Goal: Task Accomplishment & Management: Manage account settings

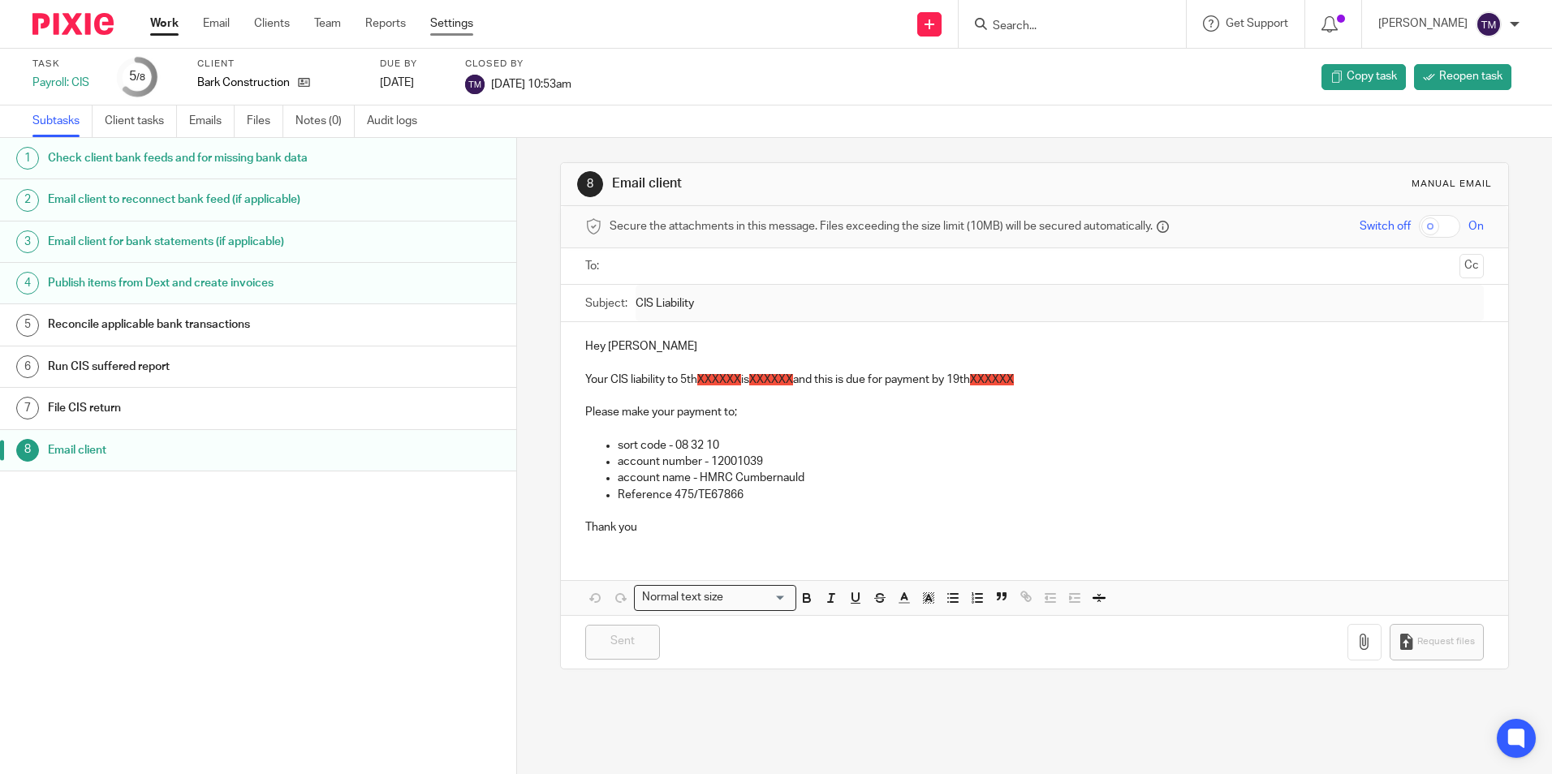
click at [466, 24] on link "Settings" at bounding box center [451, 23] width 43 height 16
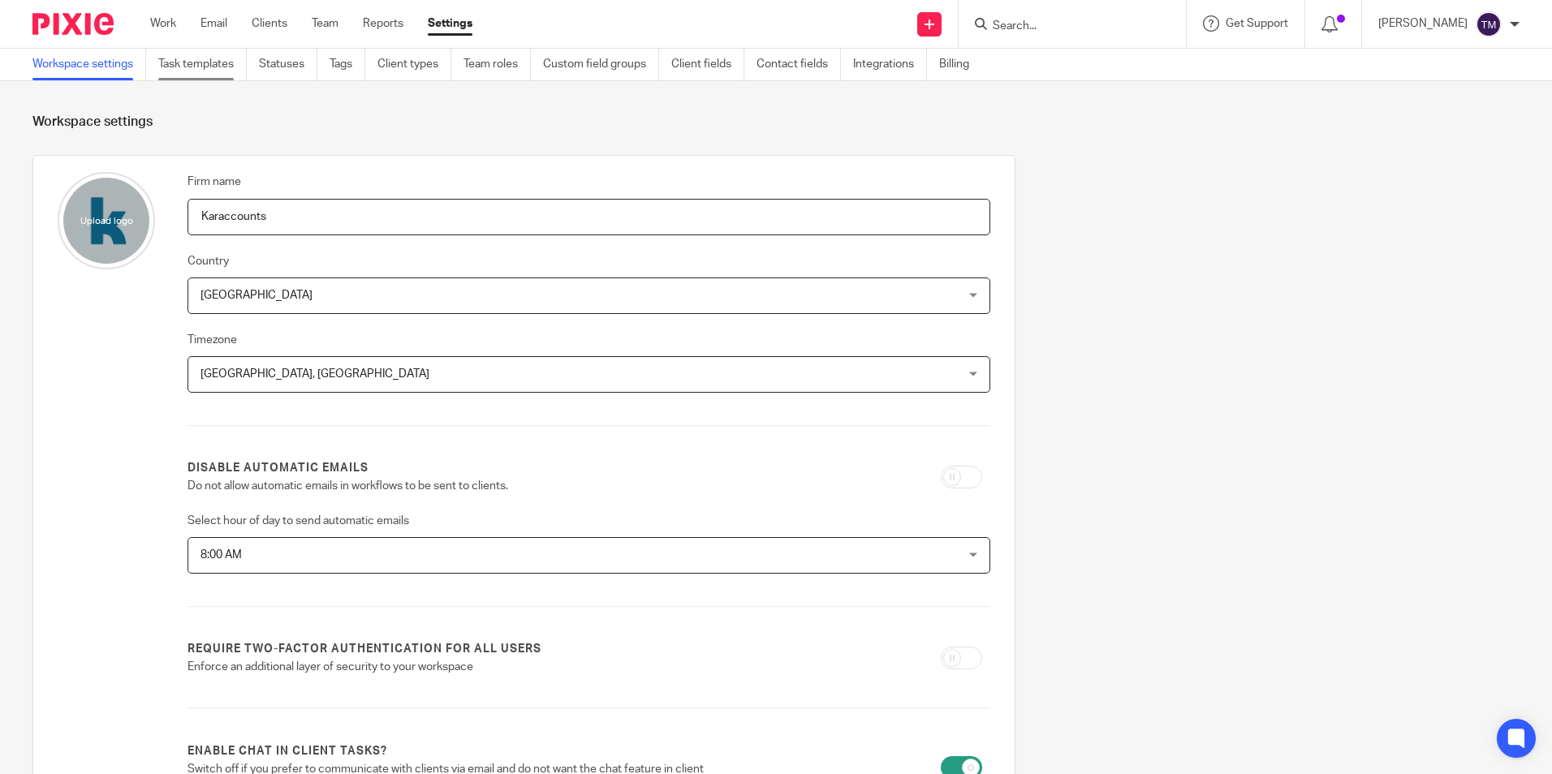
click at [224, 76] on link "Task templates" at bounding box center [202, 65] width 88 height 32
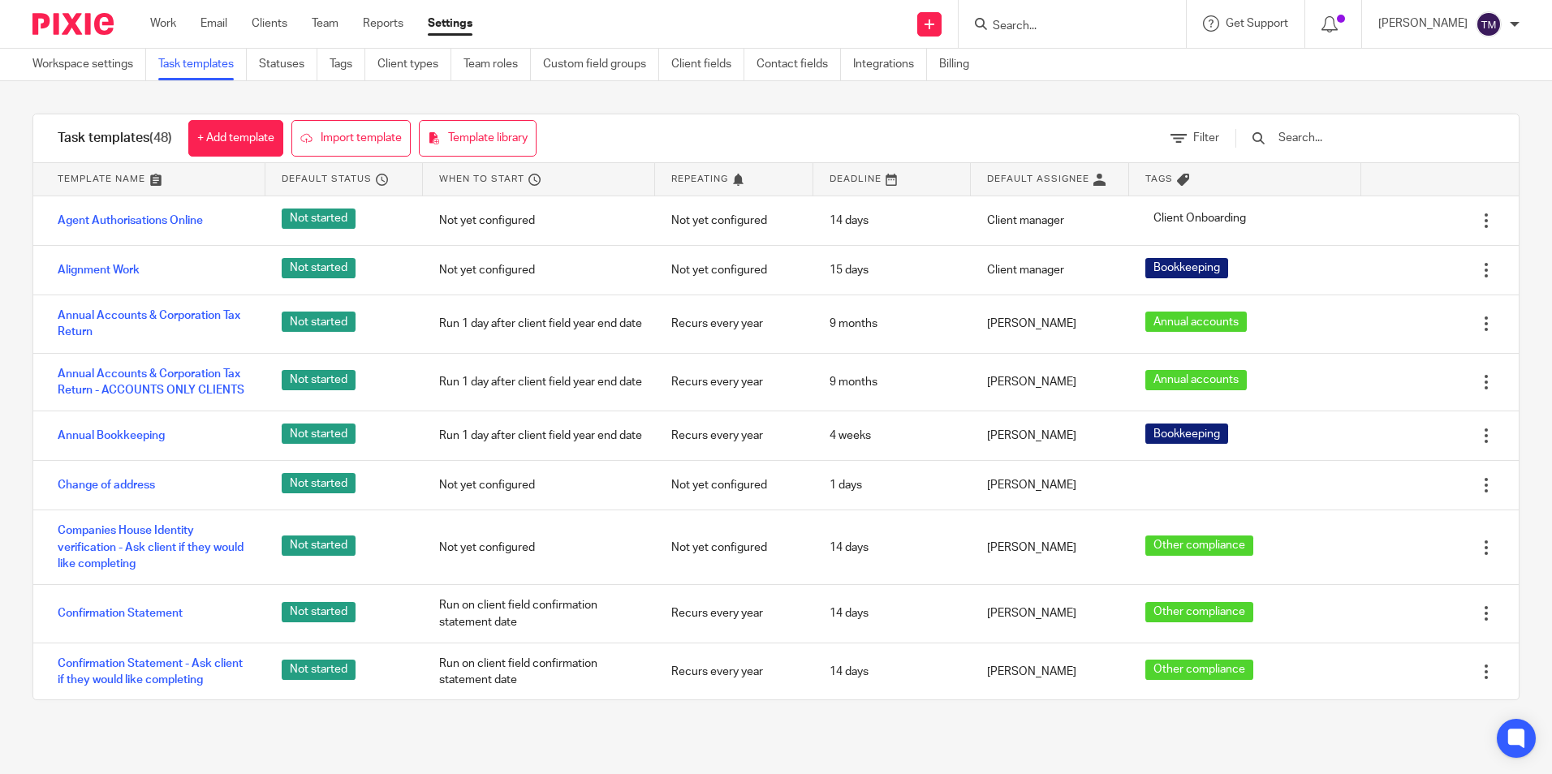
click at [1337, 143] on input "text" at bounding box center [1371, 138] width 189 height 18
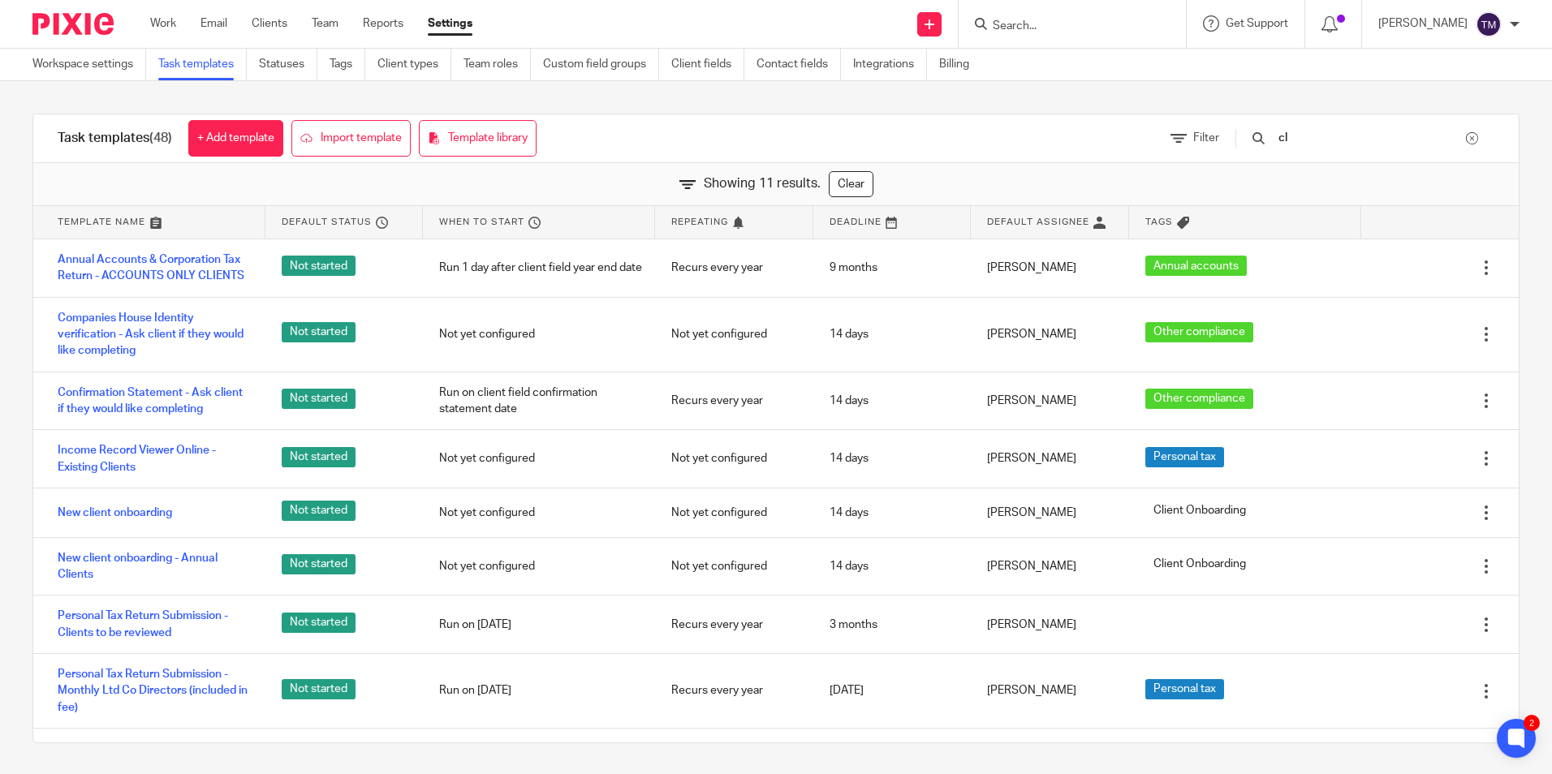
type input "c"
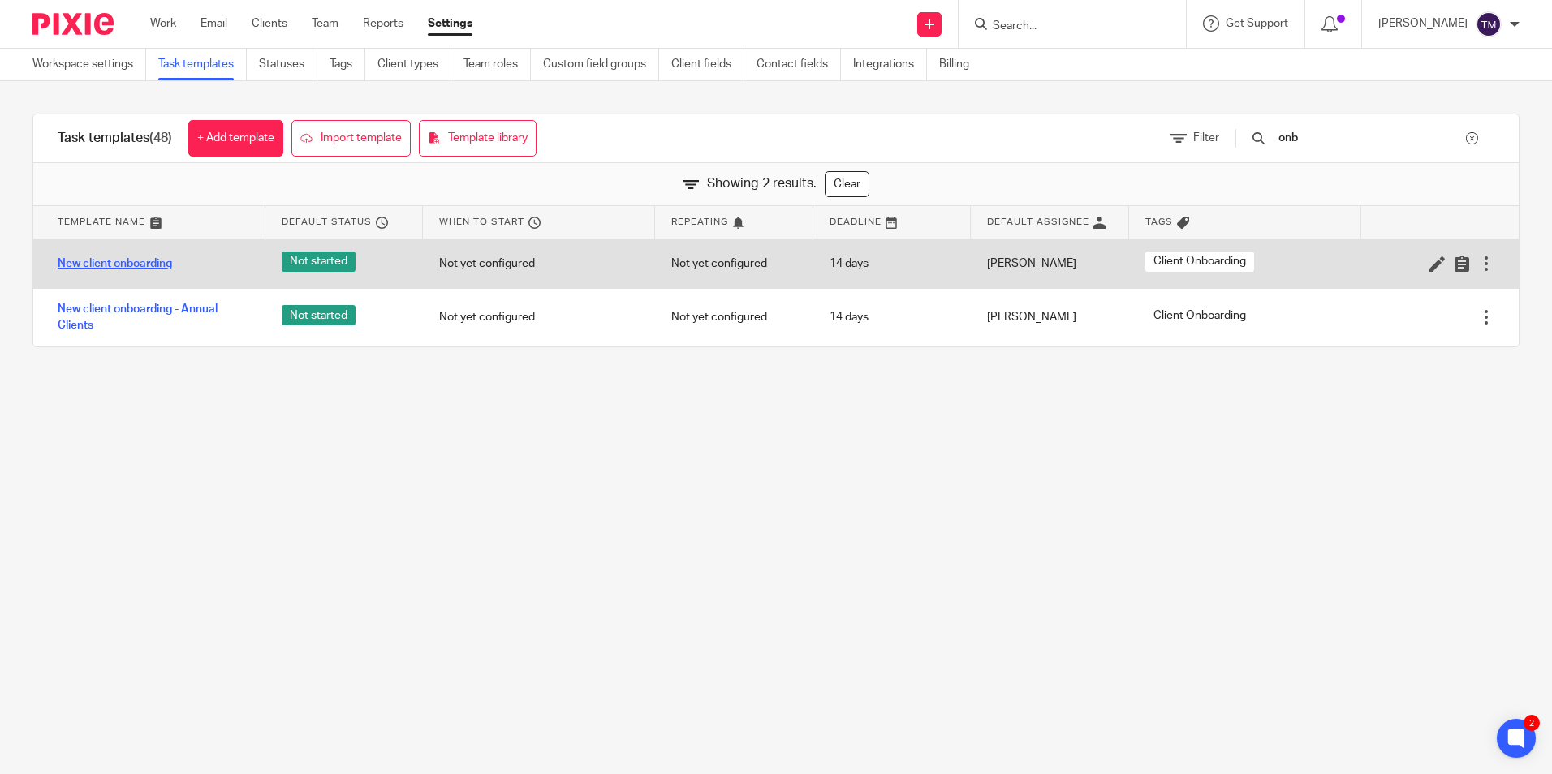
type input "onb"
click at [142, 271] on link "New client onboarding" at bounding box center [115, 264] width 114 height 16
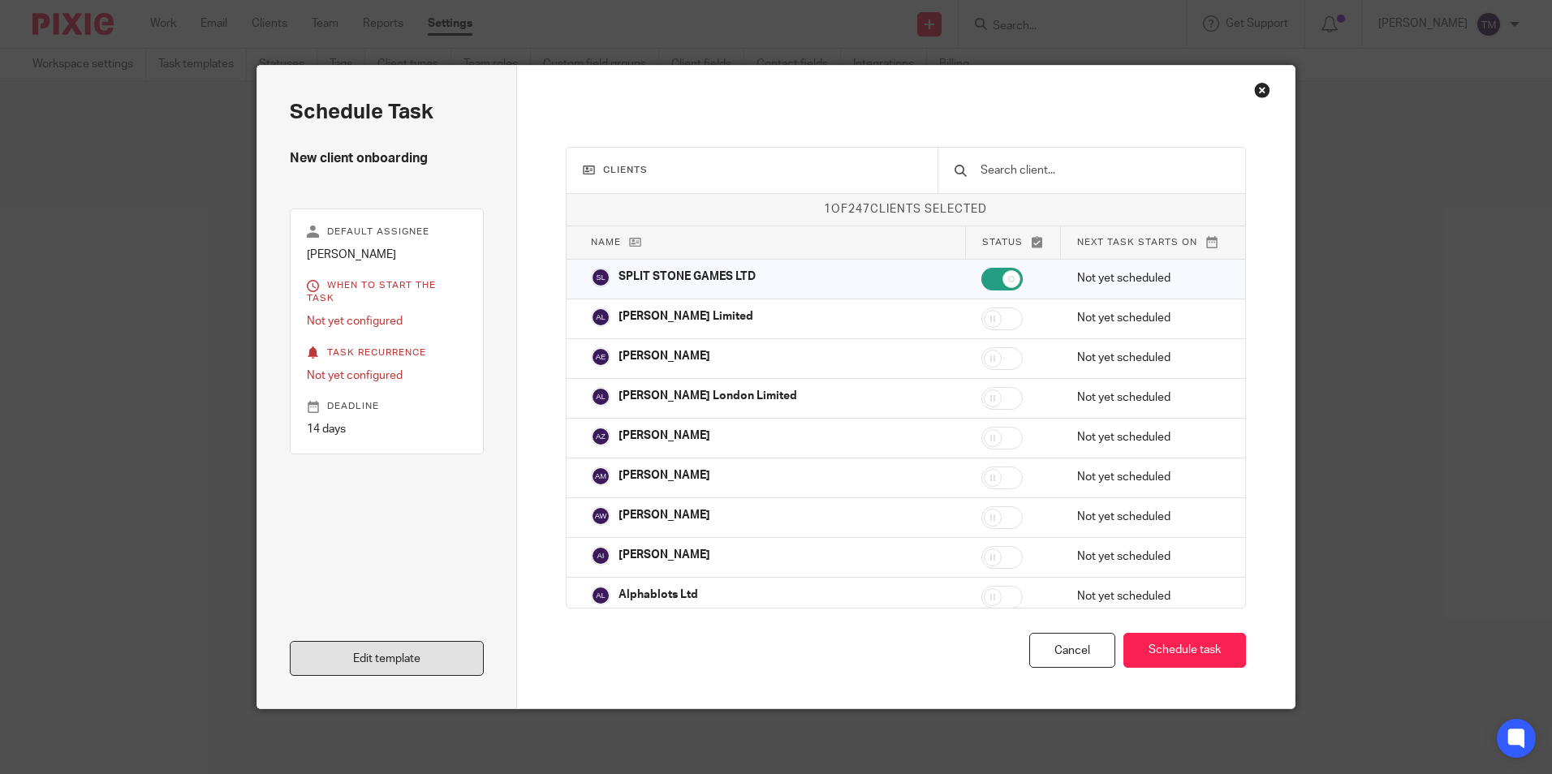
click at [368, 665] on link "Edit template" at bounding box center [387, 658] width 194 height 35
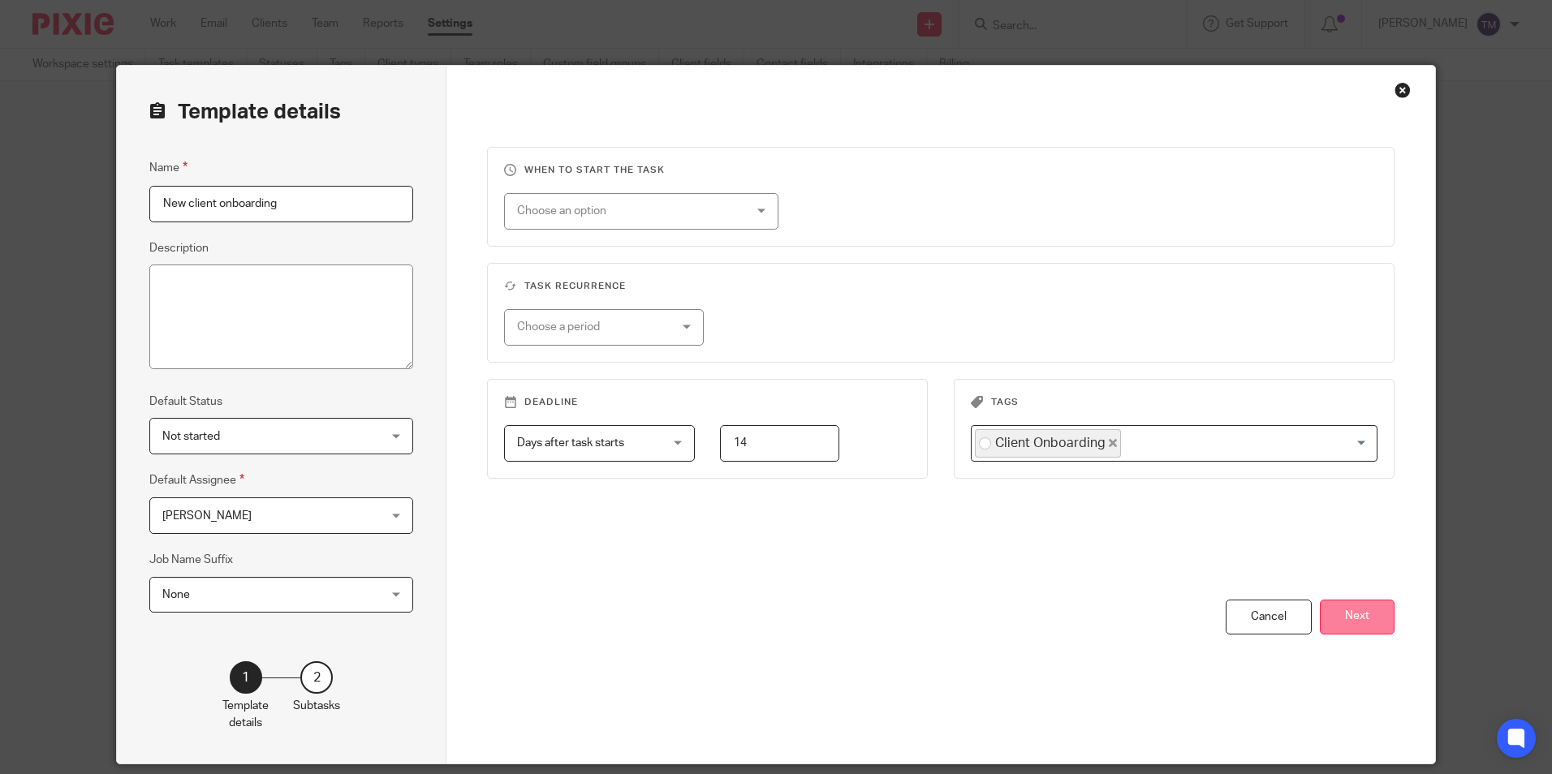
click at [1373, 614] on button "Next" at bounding box center [1357, 617] width 75 height 35
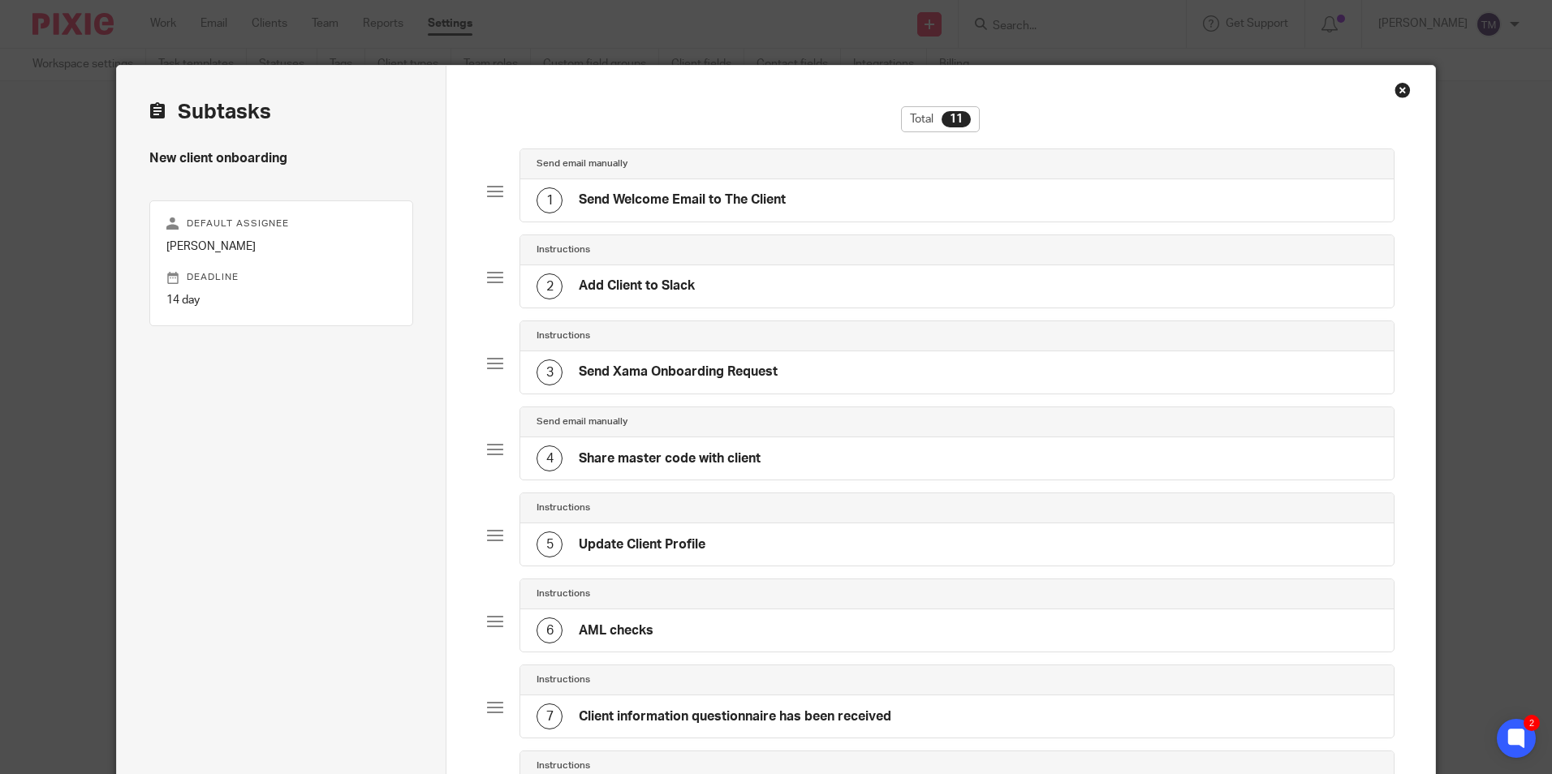
click at [876, 194] on div "1 Send Welcome Email to The Client" at bounding box center [956, 200] width 872 height 42
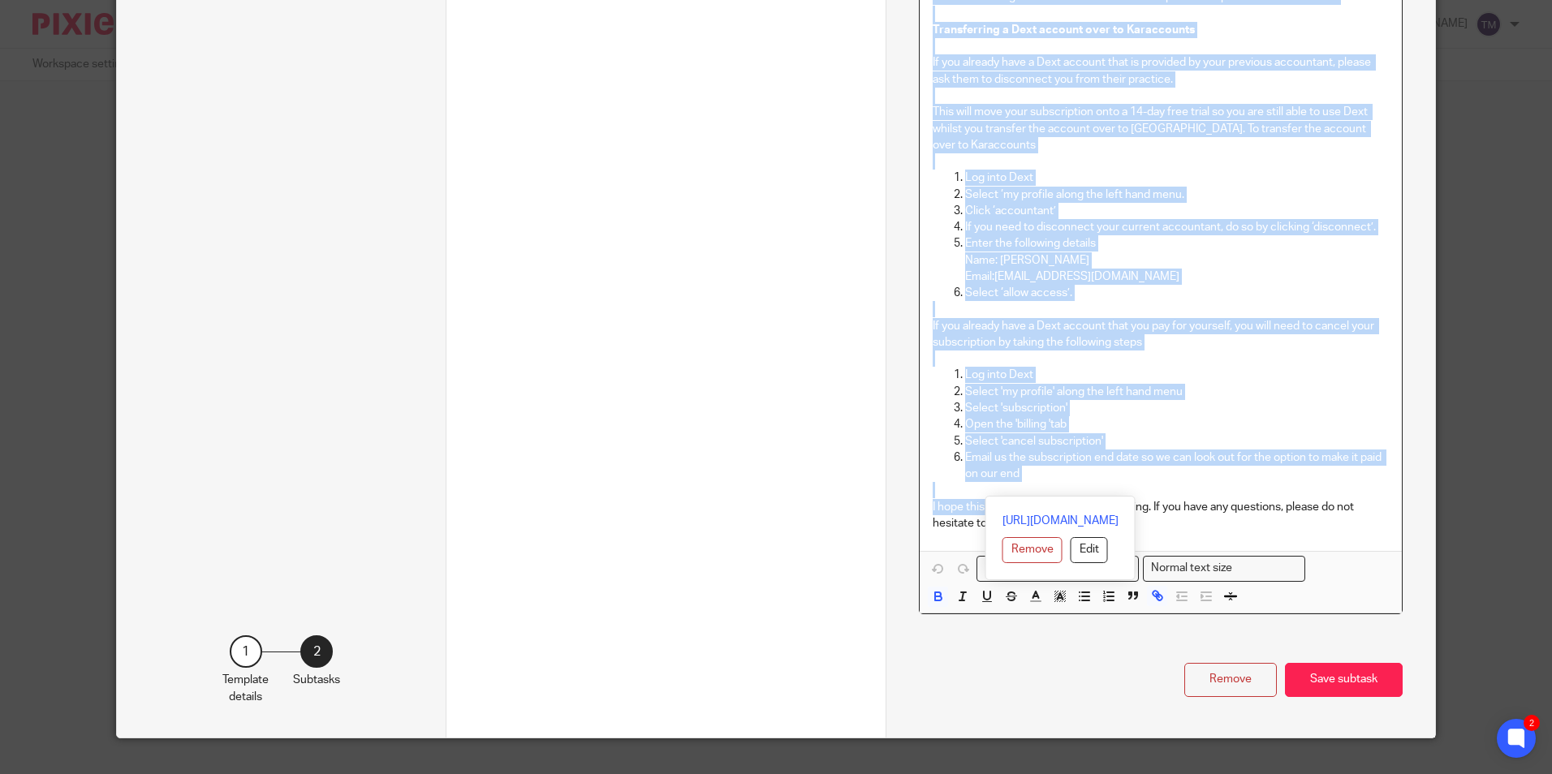
scroll to position [2685, 0]
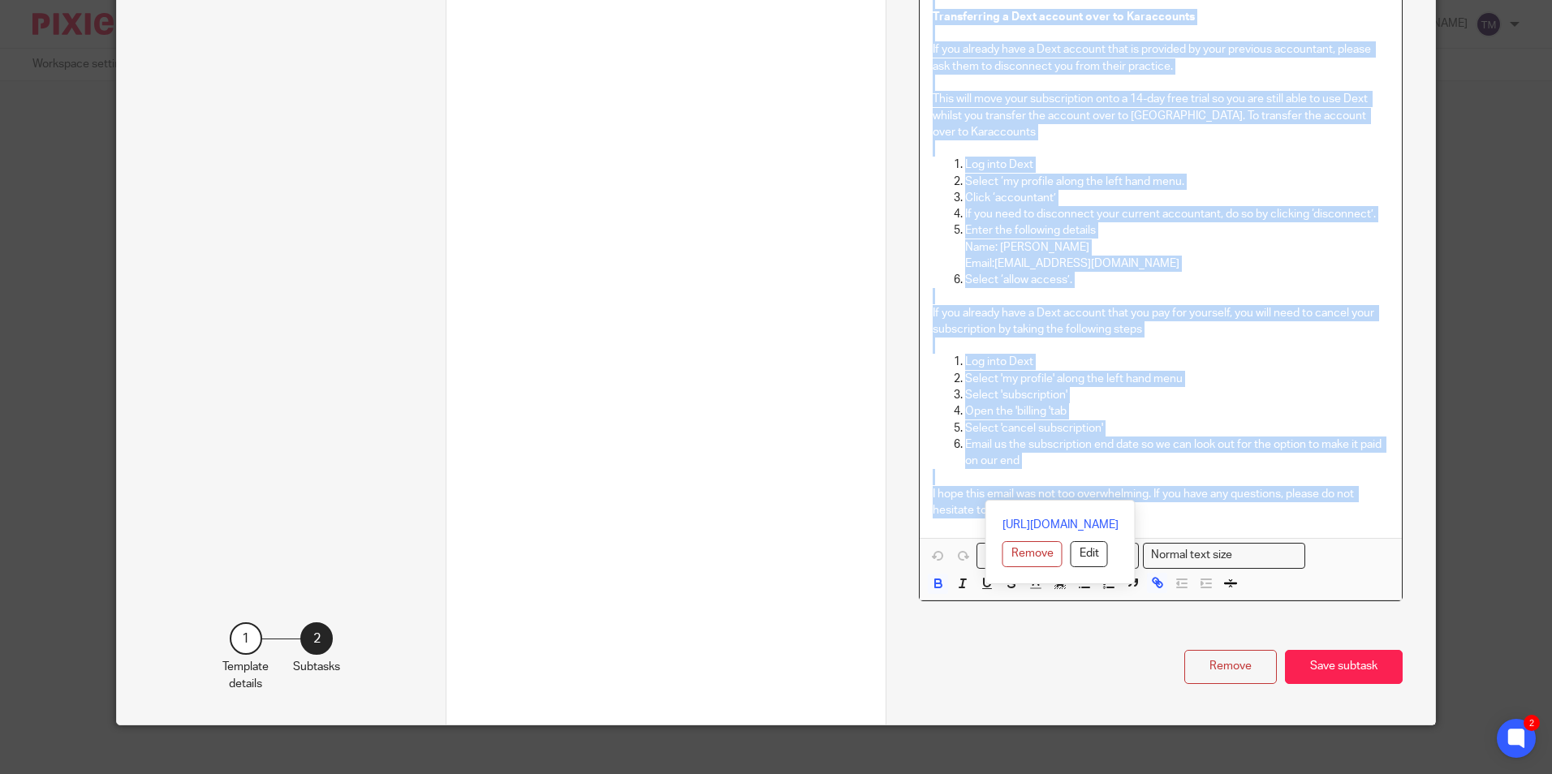
drag, startPoint x: 927, startPoint y: 286, endPoint x: 1273, endPoint y: 492, distance: 402.5
copy div "Lo [[Ipsumdo: Sitam cons]] Adipi eli sed doeiusm tem incididunt utlabo etd magn…"
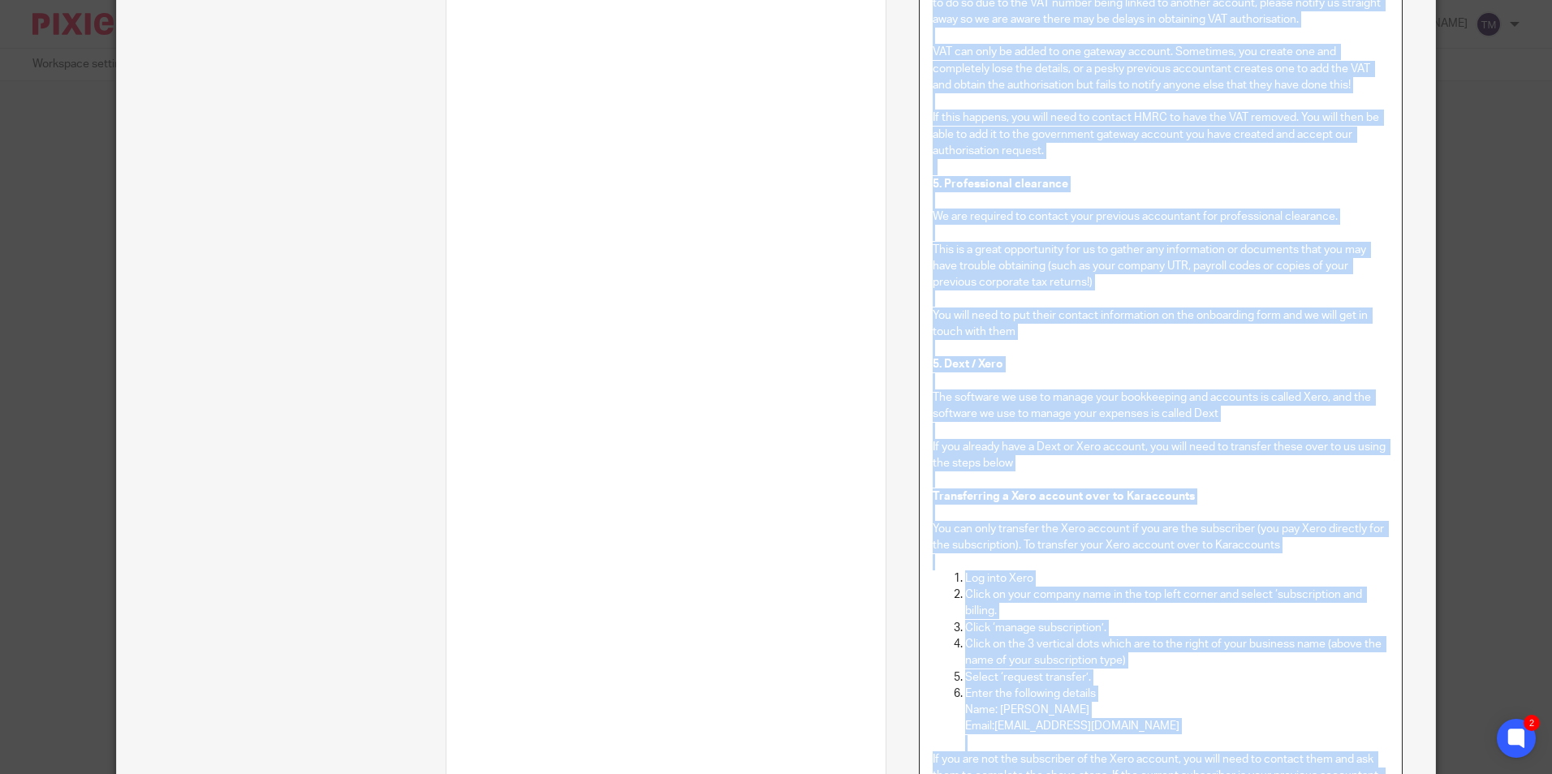
scroll to position [1792, 0]
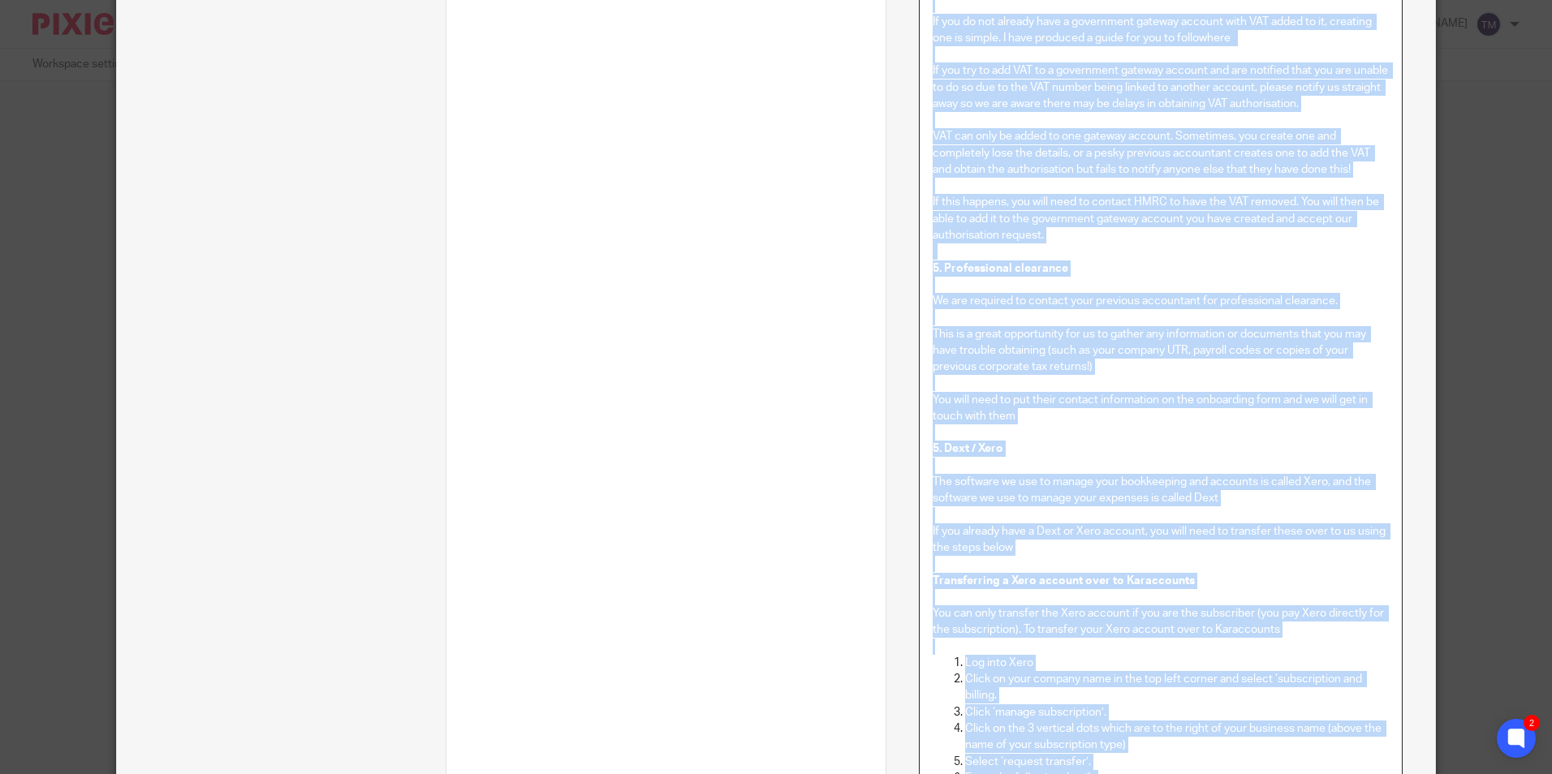
click at [1163, 233] on p "If this happens, you will need to contact HMRC to have the VAT removed. You wil…" at bounding box center [1159, 219] width 455 height 50
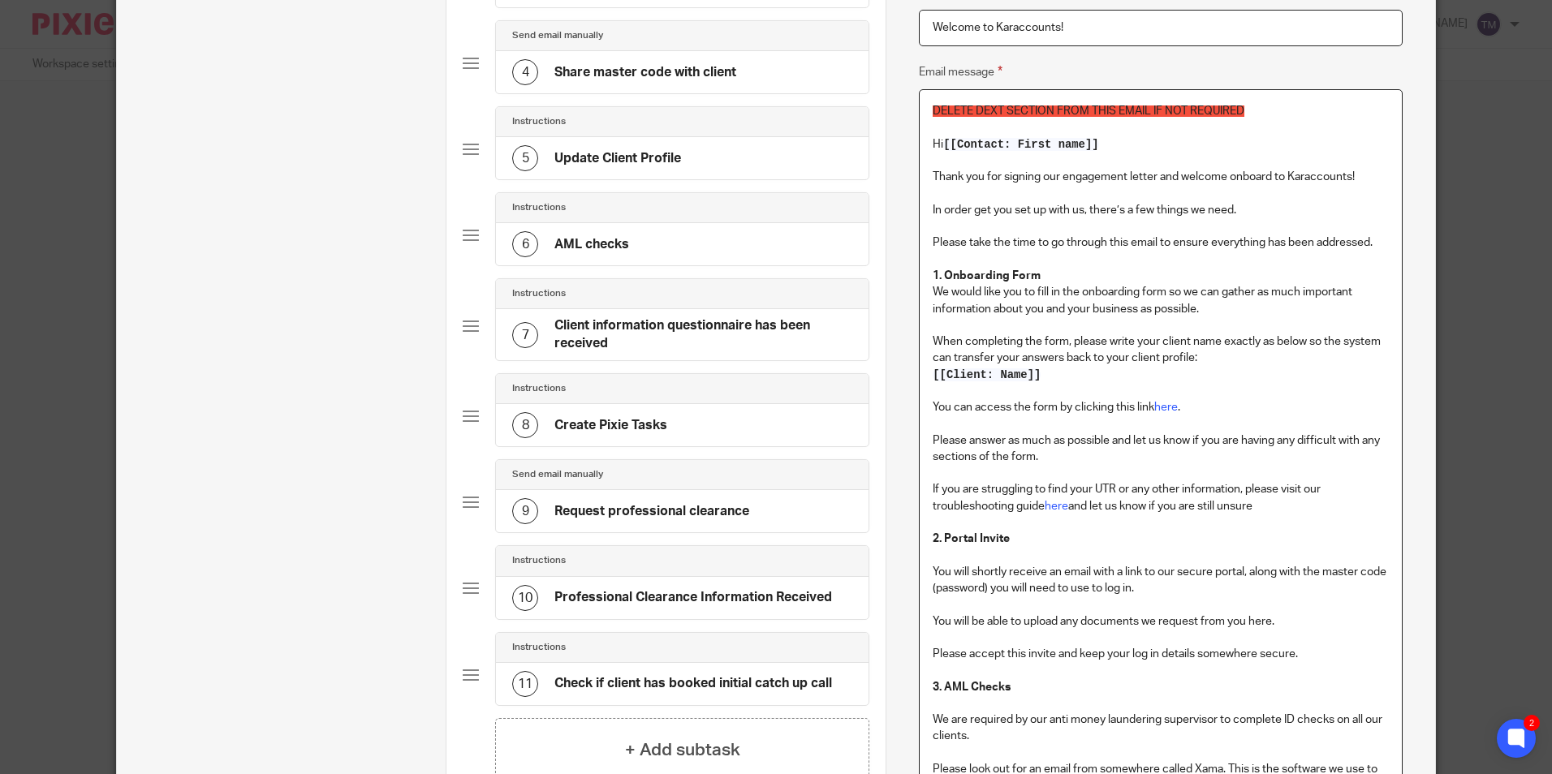
scroll to position [412, 0]
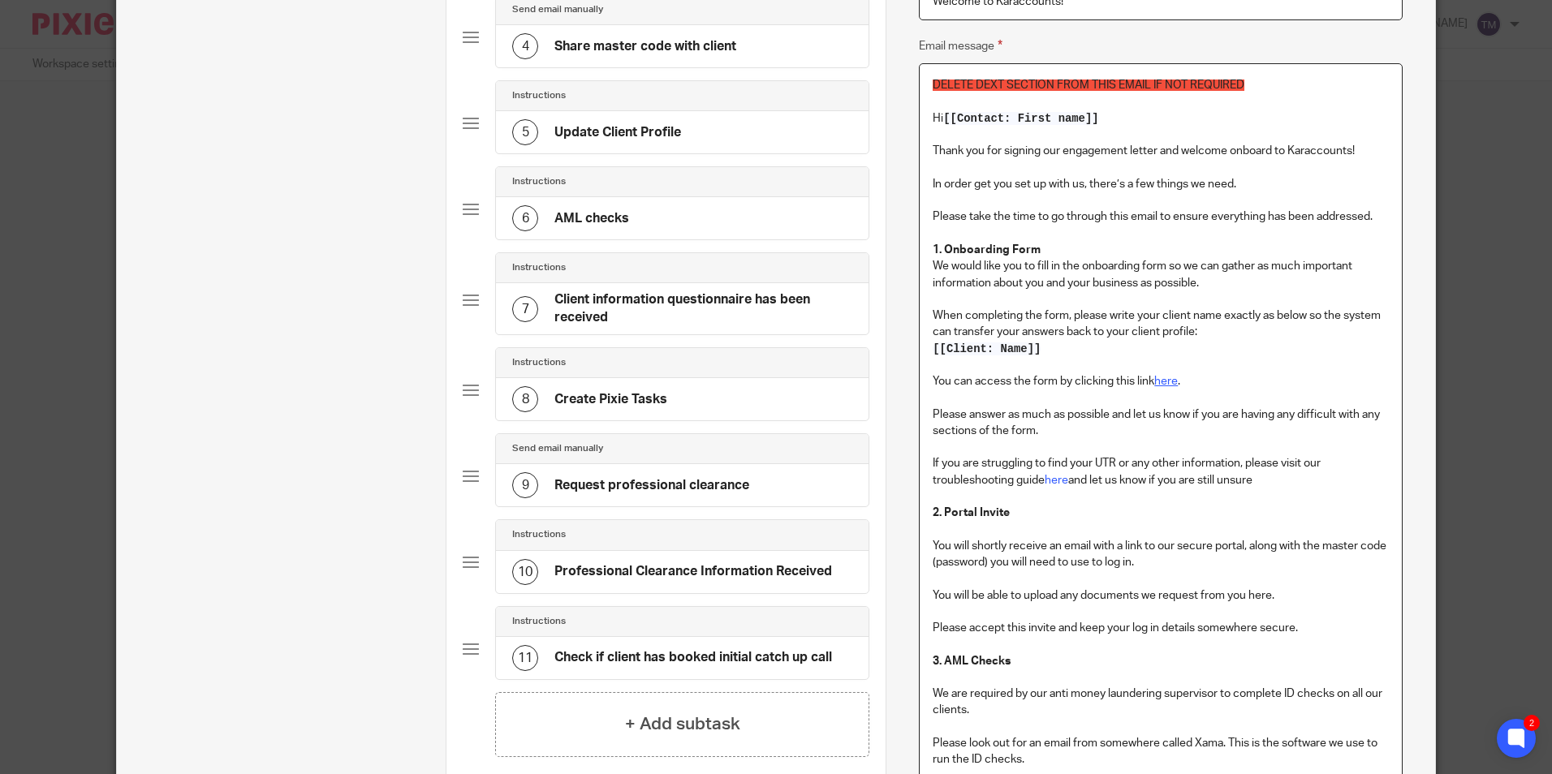
click at [1161, 384] on link "here" at bounding box center [1166, 381] width 24 height 11
click at [1161, 379] on link "here" at bounding box center [1166, 381] width 24 height 11
click at [1178, 409] on link "[URL][DOMAIN_NAME]" at bounding box center [1169, 412] width 116 height 16
click at [684, 477] on h4 "Request professional clearance" at bounding box center [651, 485] width 195 height 17
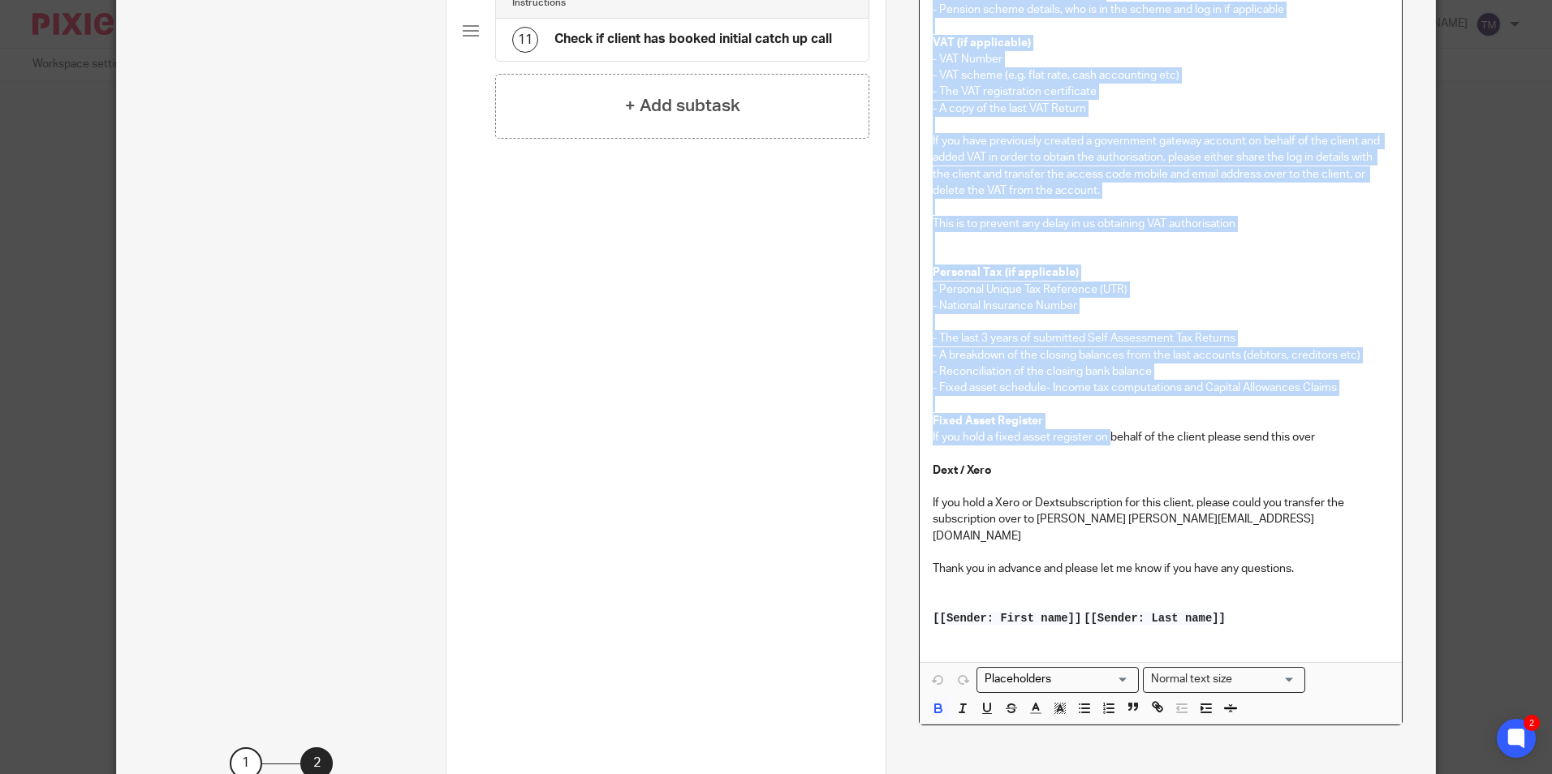
scroll to position [1136, 0]
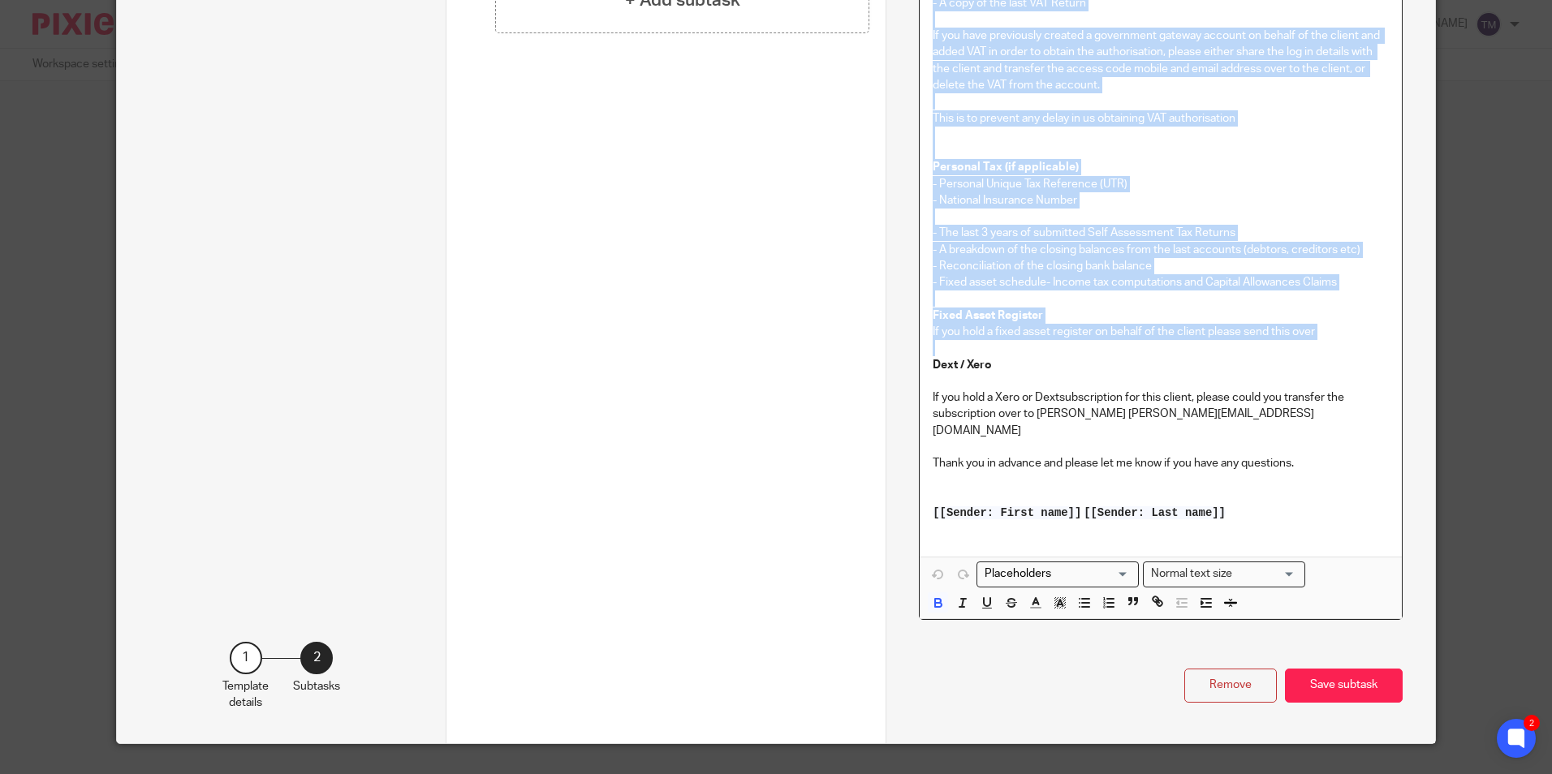
drag, startPoint x: 927, startPoint y: 269, endPoint x: 1106, endPoint y: 351, distance: 196.9
copy div "Loremip Dolorsit ame Consectetur Adi - Elitseddo Eiusm Tempor Incidi Utla - Etd…"
